Goal: Task Accomplishment & Management: Manage account settings

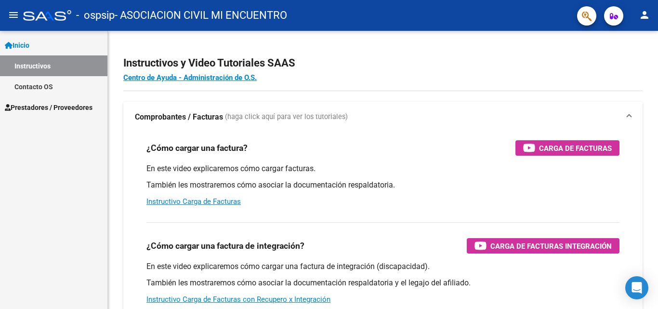
click at [643, 14] on mat-icon "person" at bounding box center [645, 15] width 12 height 12
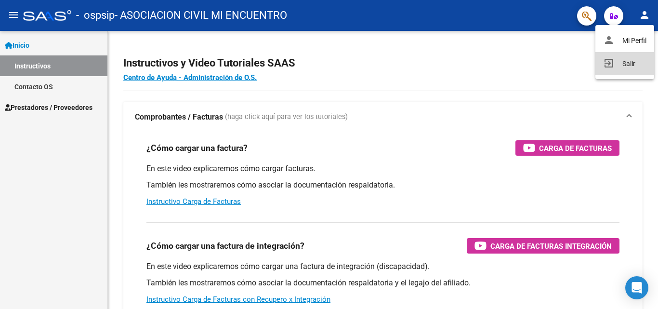
click at [628, 61] on button "exit_to_app Salir" at bounding box center [624, 63] width 59 height 23
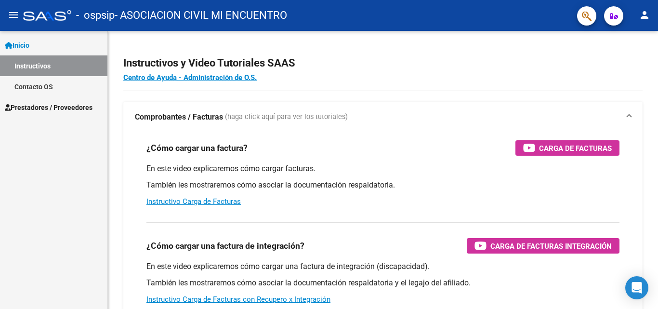
click at [52, 103] on span "Prestadores / Proveedores" at bounding box center [49, 107] width 88 height 11
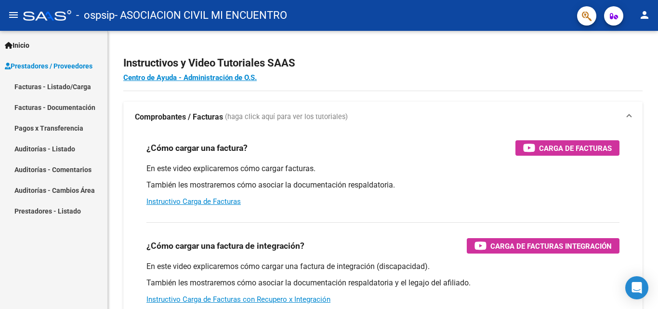
click at [56, 104] on link "Facturas - Documentación" at bounding box center [53, 107] width 107 height 21
